Goal: Book appointment/travel/reservation

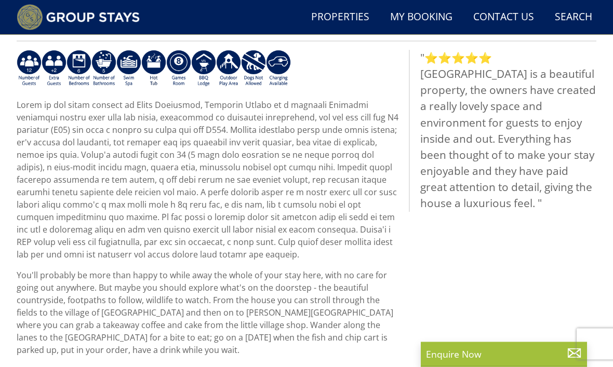
scroll to position [442, 0]
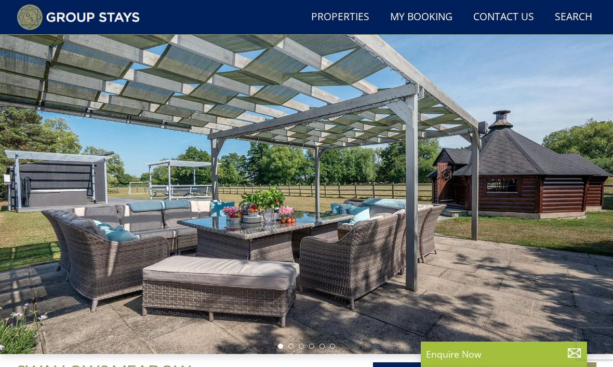
scroll to position [59, 0]
click at [485, 361] on p "Enquire Now" at bounding box center [504, 354] width 156 height 14
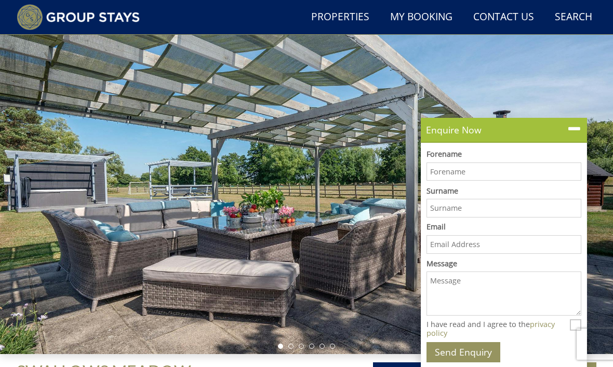
scroll to position [179, 0]
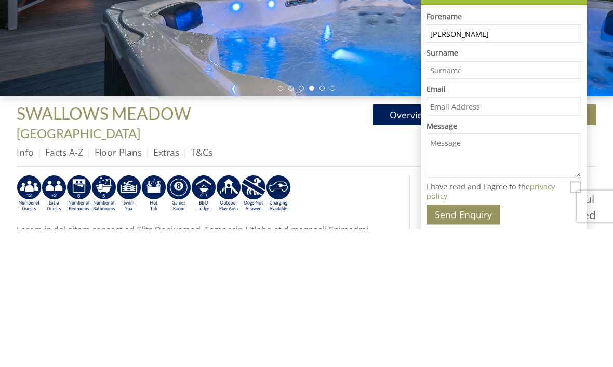
type input "[PERSON_NAME]"
click at [478, 199] on input "Surname" at bounding box center [503, 208] width 155 height 19
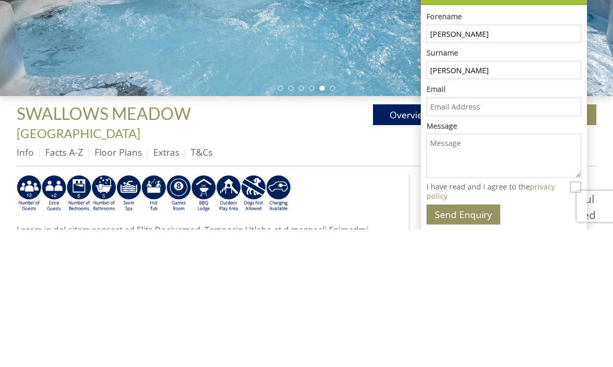
type input "[PERSON_NAME]"
click at [459, 235] on input "Email" at bounding box center [503, 244] width 155 height 19
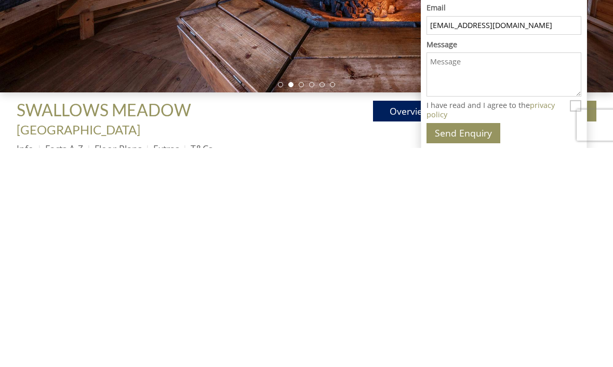
scroll to position [109, 0]
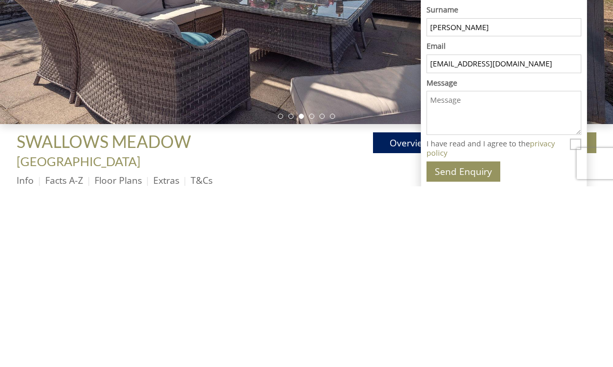
type input "[EMAIL_ADDRESS][DOMAIN_NAME]"
click at [454, 272] on textarea "Message" at bounding box center [503, 294] width 155 height 44
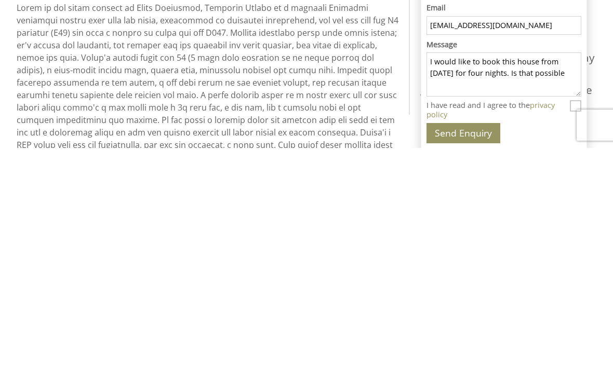
scroll to position [320, 0]
type textarea "I would like to book this house from [DATE] for four nights. Is that possible"
click at [481, 342] on button "Send Enquiry" at bounding box center [463, 352] width 74 height 20
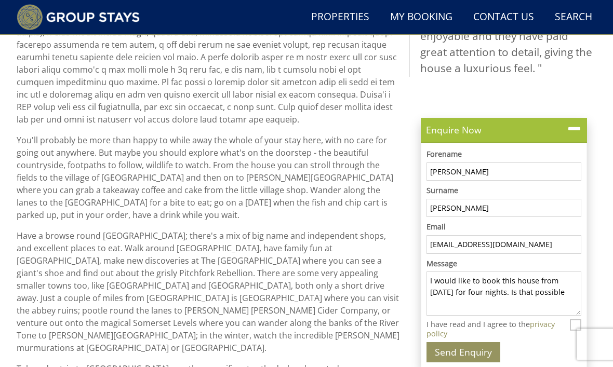
scroll to position [583, 0]
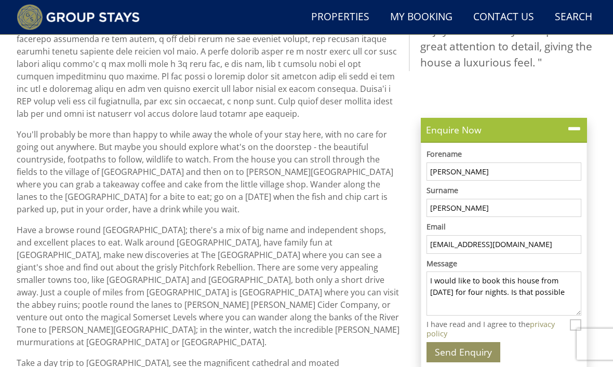
click at [578, 331] on input "I have read and I agree to the privacy policy" at bounding box center [575, 324] width 11 height 11
checkbox input "true"
click at [471, 363] on button "Send Enquiry" at bounding box center [463, 352] width 74 height 20
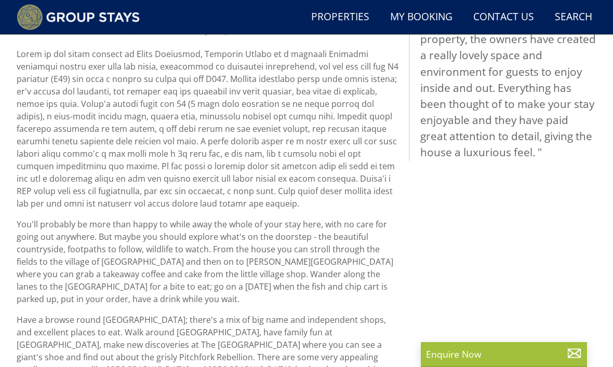
scroll to position [516, 0]
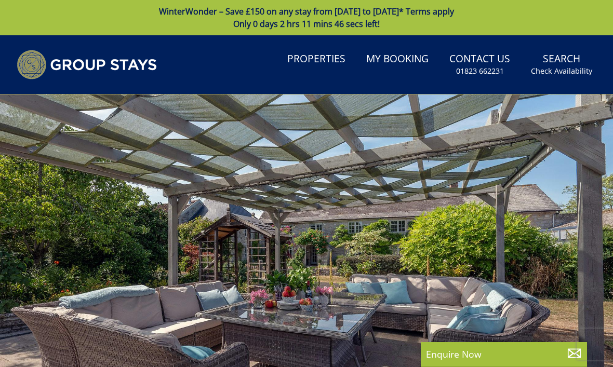
click at [402, 65] on link "My Booking" at bounding box center [397, 59] width 71 height 23
